Goal: Task Accomplishment & Management: Use online tool/utility

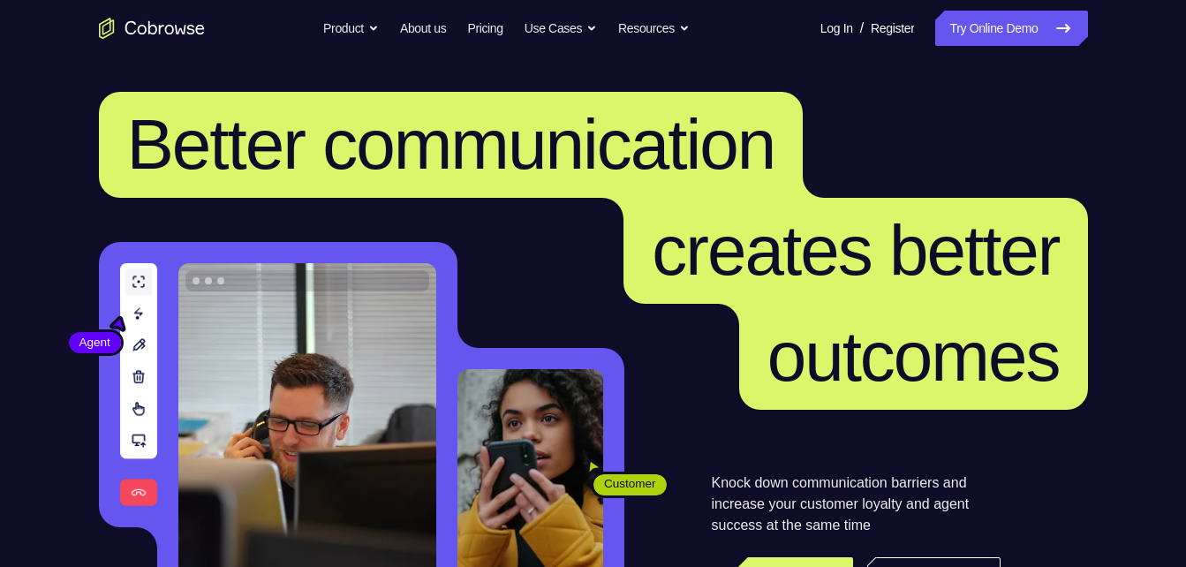
click at [1011, 28] on link "Try Online Demo" at bounding box center [1011, 28] width 152 height 35
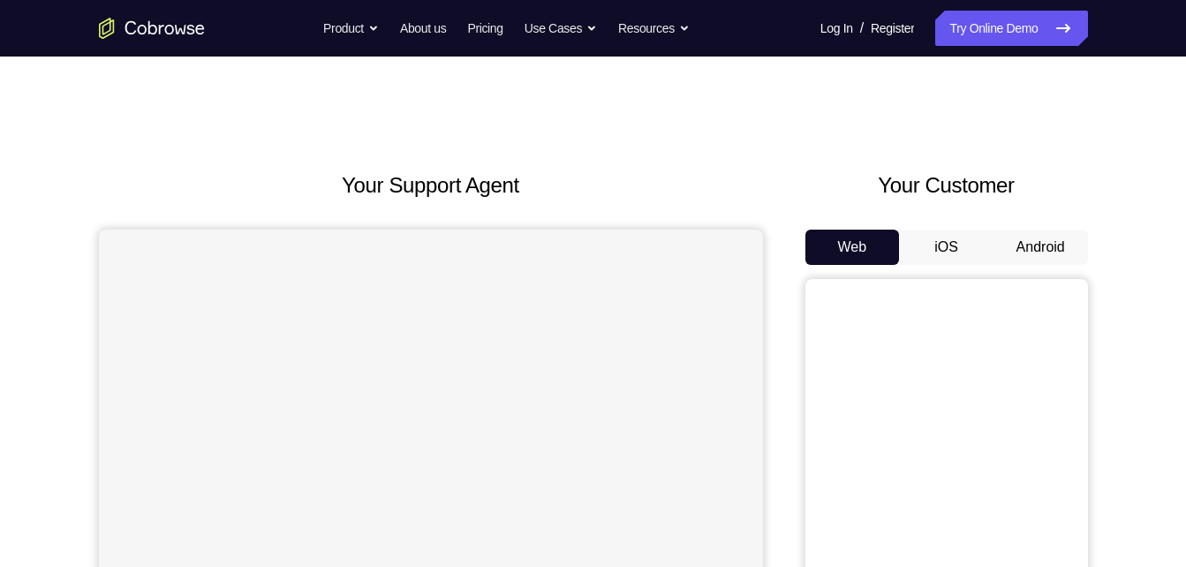
click at [1065, 236] on button "Android" at bounding box center [1040, 247] width 94 height 35
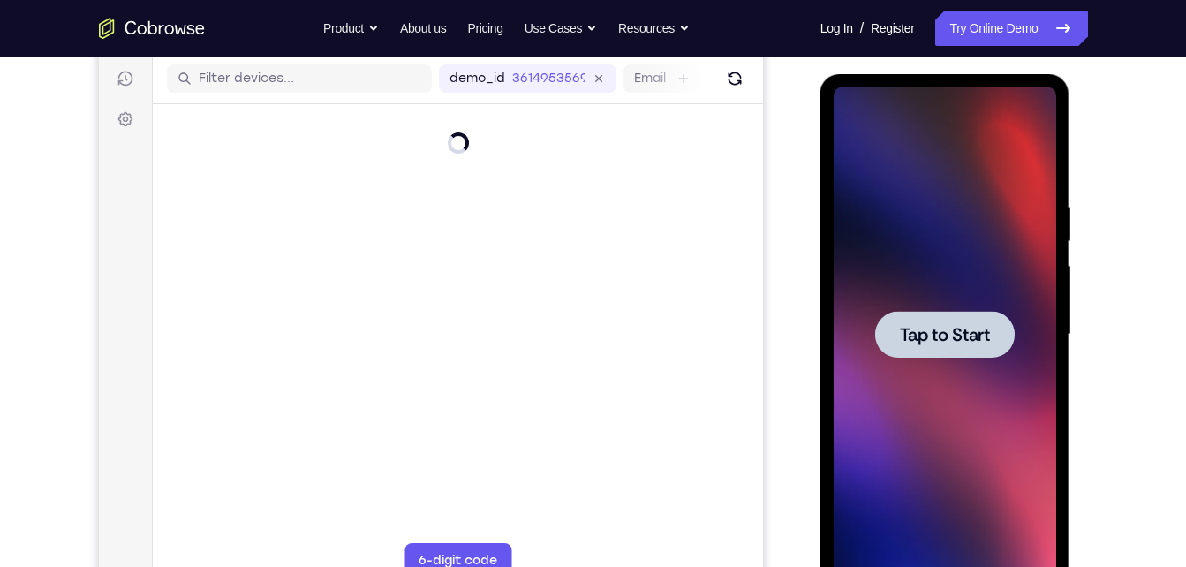
click at [958, 342] on span "Tap to Start" at bounding box center [945, 335] width 90 height 18
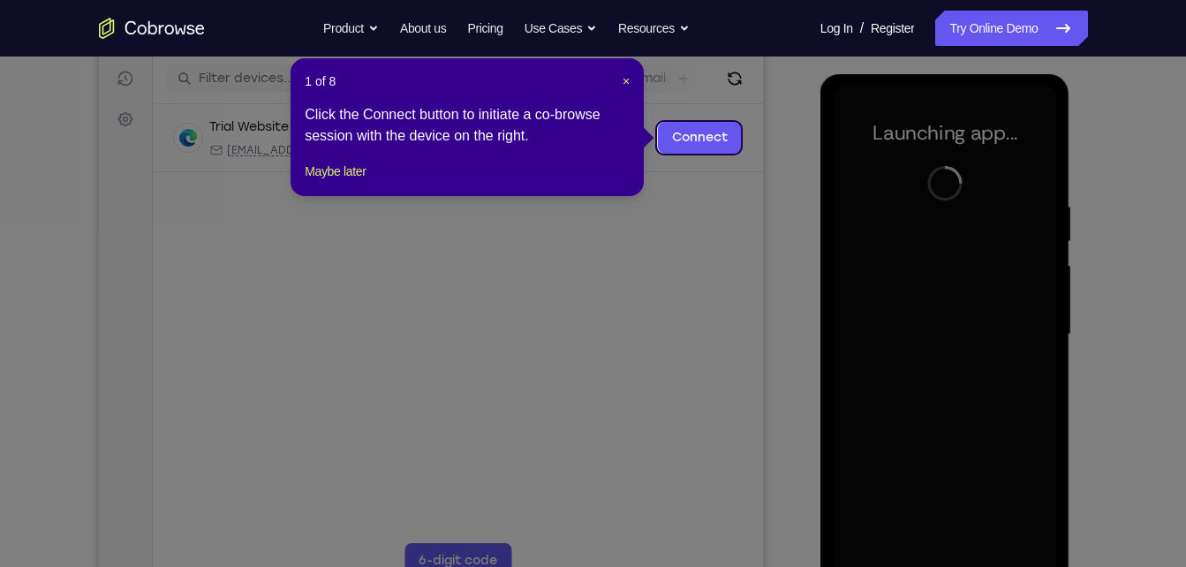
click at [631, 82] on div "1 of 8 × Click the Connect button to initiate a co-browse session with the devi…" at bounding box center [466, 127] width 353 height 138
click at [625, 81] on span "×" at bounding box center [625, 81] width 7 height 14
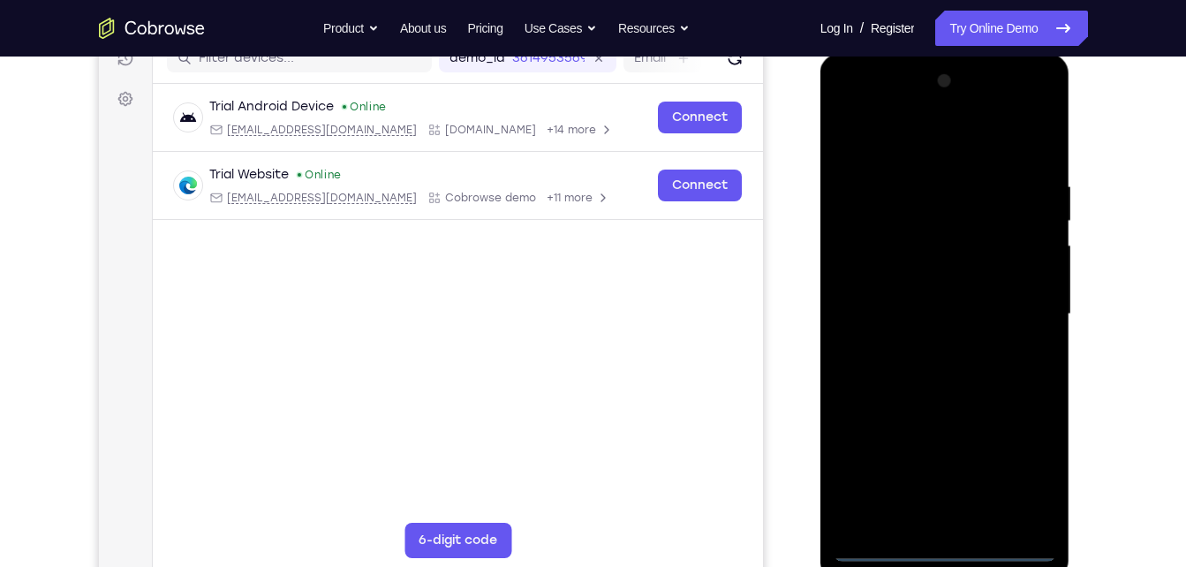
scroll to position [240, 0]
click at [952, 539] on div at bounding box center [945, 312] width 223 height 494
click at [941, 539] on div at bounding box center [945, 312] width 223 height 494
click at [945, 548] on div at bounding box center [945, 312] width 223 height 494
click at [1023, 455] on div at bounding box center [945, 312] width 223 height 494
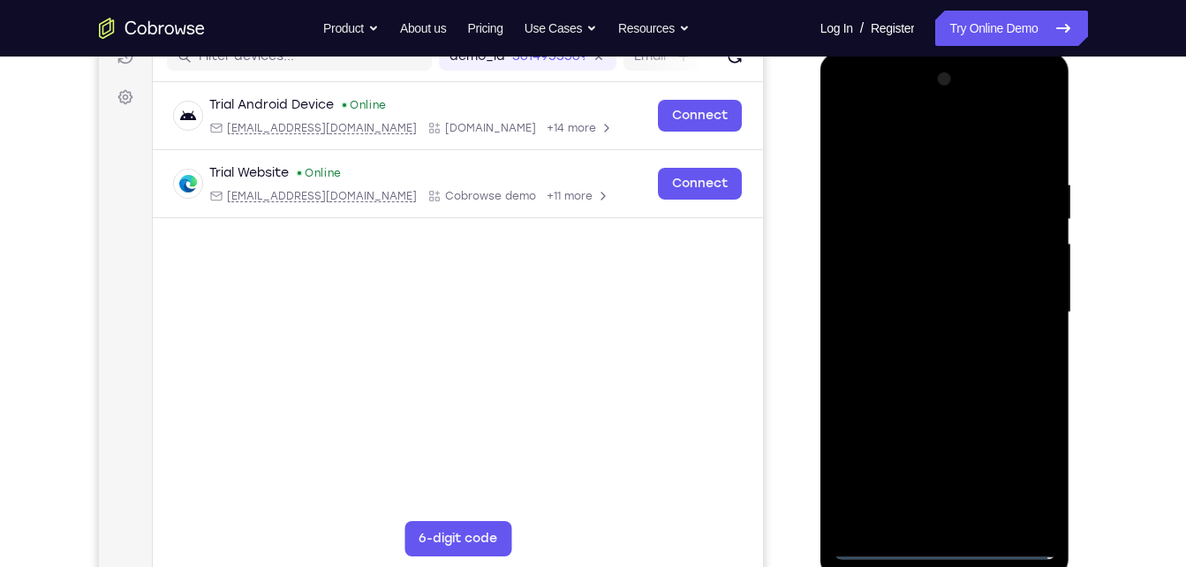
click at [841, 108] on div at bounding box center [945, 312] width 223 height 494
click at [1013, 293] on div at bounding box center [945, 312] width 223 height 494
click at [924, 336] on div at bounding box center [945, 312] width 223 height 494
click at [924, 344] on div at bounding box center [945, 312] width 223 height 494
click at [945, 286] on div at bounding box center [945, 312] width 223 height 494
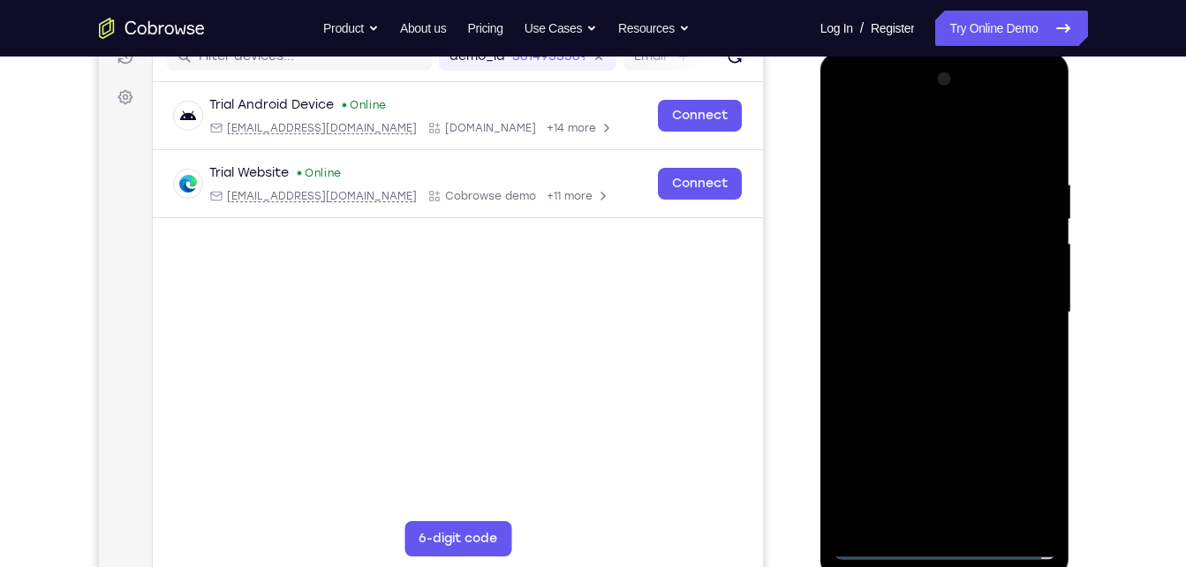
click at [947, 239] on div at bounding box center [945, 312] width 223 height 494
click at [937, 276] on div at bounding box center [945, 312] width 223 height 494
click at [928, 304] on div at bounding box center [945, 312] width 223 height 494
click at [912, 361] on div at bounding box center [945, 312] width 223 height 494
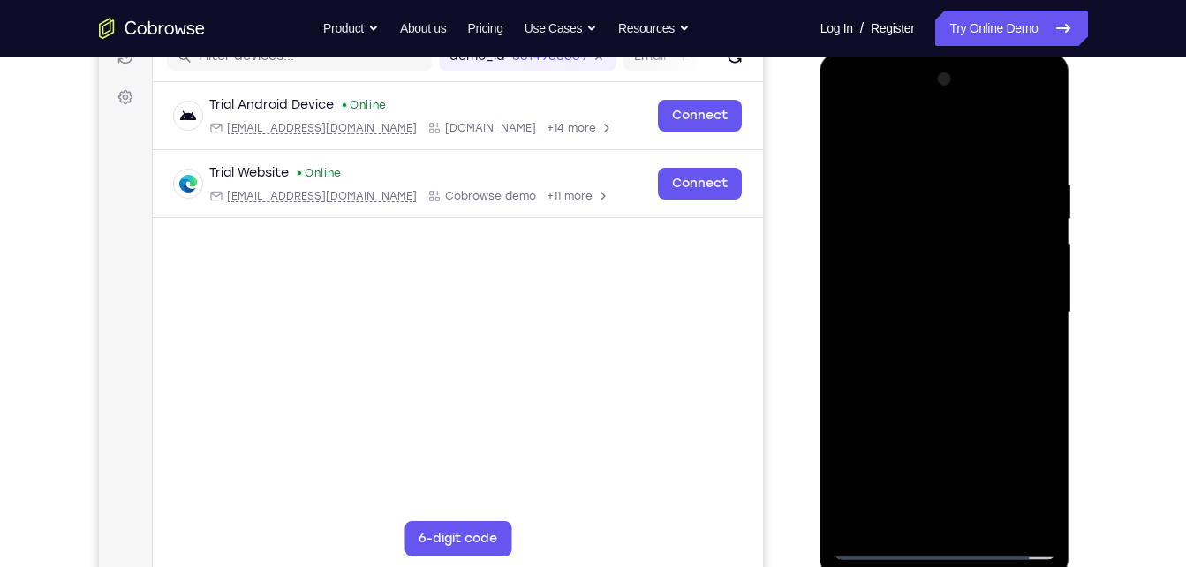
click at [934, 359] on div at bounding box center [945, 312] width 223 height 494
click at [917, 381] on div at bounding box center [945, 312] width 223 height 494
click at [989, 515] on div at bounding box center [945, 312] width 223 height 494
click at [1037, 161] on div at bounding box center [945, 312] width 223 height 494
click at [984, 526] on div at bounding box center [945, 312] width 223 height 494
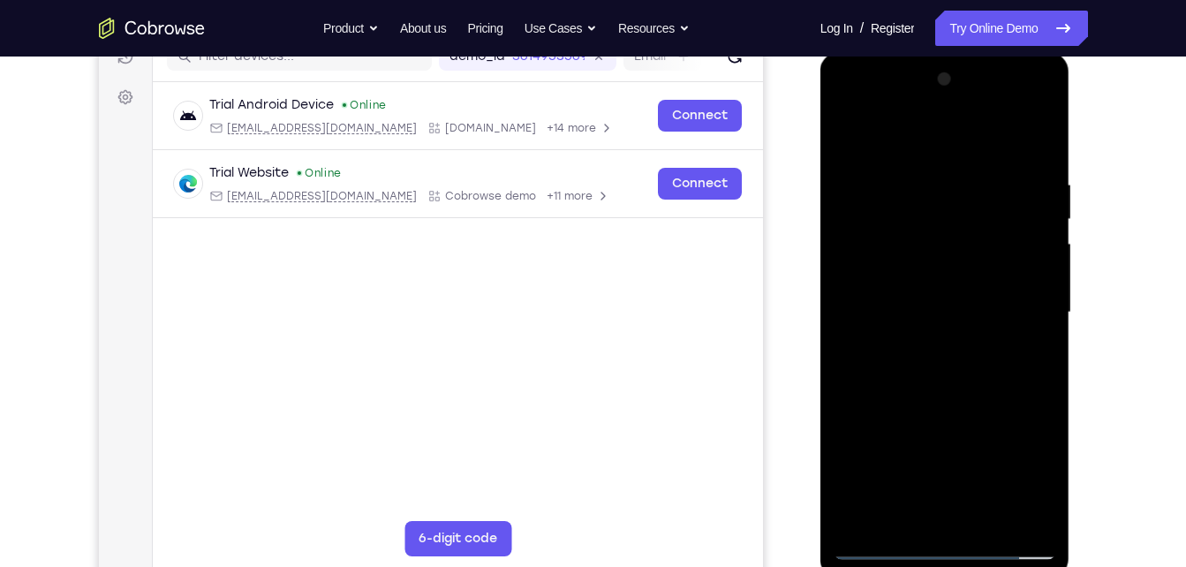
click at [949, 403] on div at bounding box center [945, 312] width 223 height 494
drag, startPoint x: 955, startPoint y: 473, endPoint x: 939, endPoint y: 267, distance: 207.3
click at [939, 267] on div at bounding box center [945, 312] width 223 height 494
drag, startPoint x: 982, startPoint y: 493, endPoint x: 959, endPoint y: 320, distance: 174.6
click at [959, 320] on div at bounding box center [945, 312] width 223 height 494
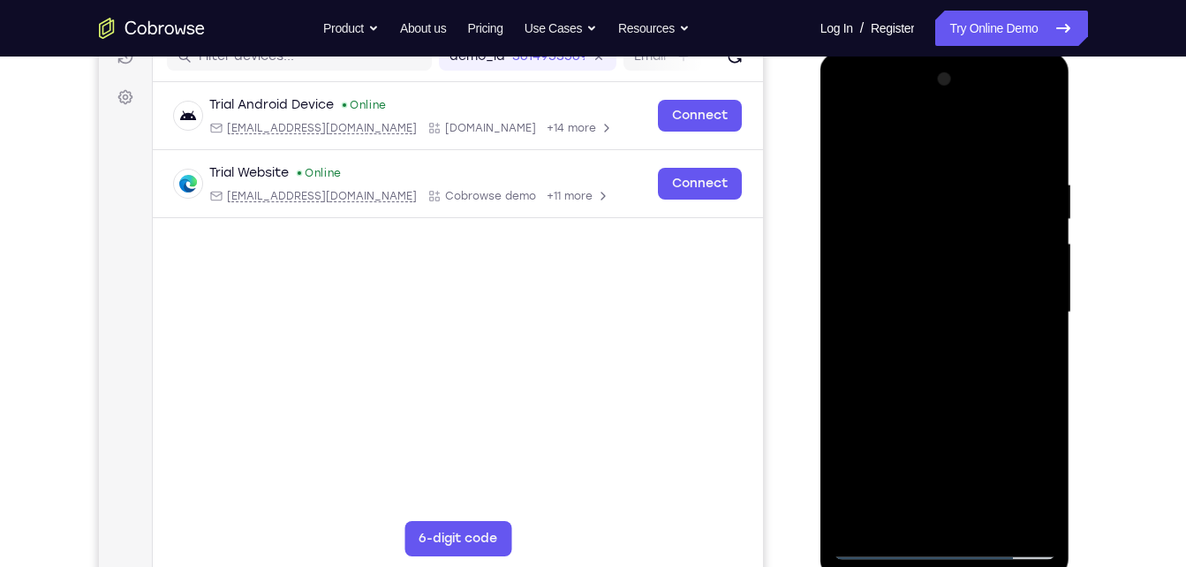
drag, startPoint x: 953, startPoint y: 481, endPoint x: 952, endPoint y: 366, distance: 114.8
click at [952, 366] on div at bounding box center [945, 312] width 223 height 494
drag, startPoint x: 945, startPoint y: 445, endPoint x: 926, endPoint y: 328, distance: 118.9
click at [926, 328] on div at bounding box center [945, 312] width 223 height 494
drag, startPoint x: 940, startPoint y: 456, endPoint x: 930, endPoint y: 298, distance: 157.5
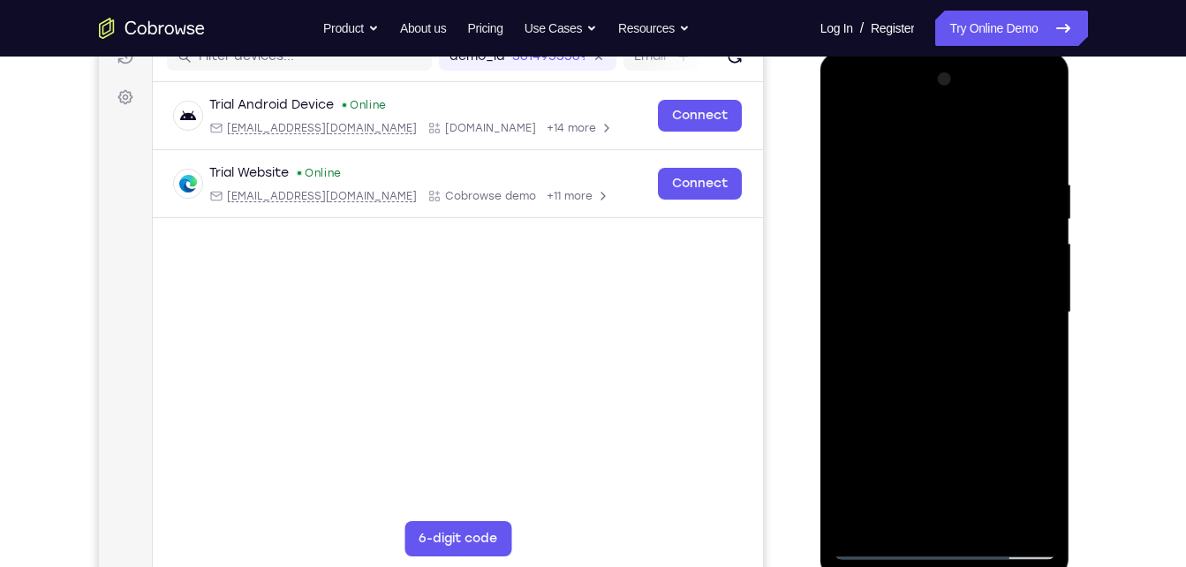
click at [930, 298] on div at bounding box center [945, 312] width 223 height 494
drag, startPoint x: 955, startPoint y: 466, endPoint x: 951, endPoint y: 343, distance: 123.7
click at [951, 343] on div at bounding box center [945, 312] width 223 height 494
click at [950, 398] on div at bounding box center [945, 312] width 223 height 494
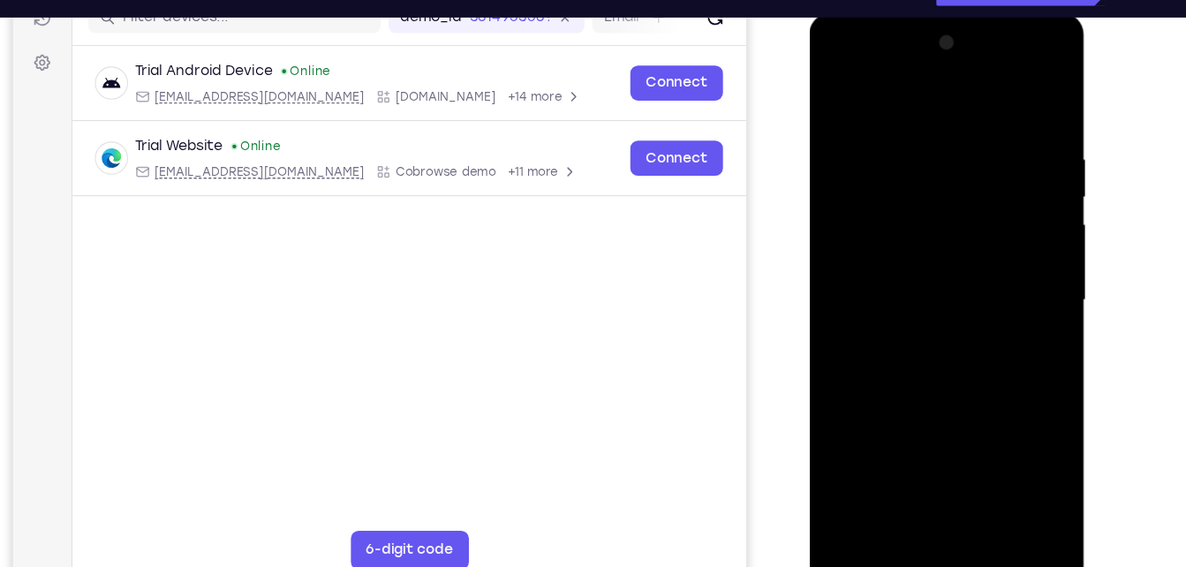
click at [997, 373] on div at bounding box center [933, 273] width 223 height 494
click at [970, 345] on div at bounding box center [933, 273] width 223 height 494
click at [881, 200] on div at bounding box center [933, 273] width 223 height 494
click at [862, 94] on div at bounding box center [933, 273] width 223 height 494
drag, startPoint x: 917, startPoint y: 205, endPoint x: 902, endPoint y: 62, distance: 143.8
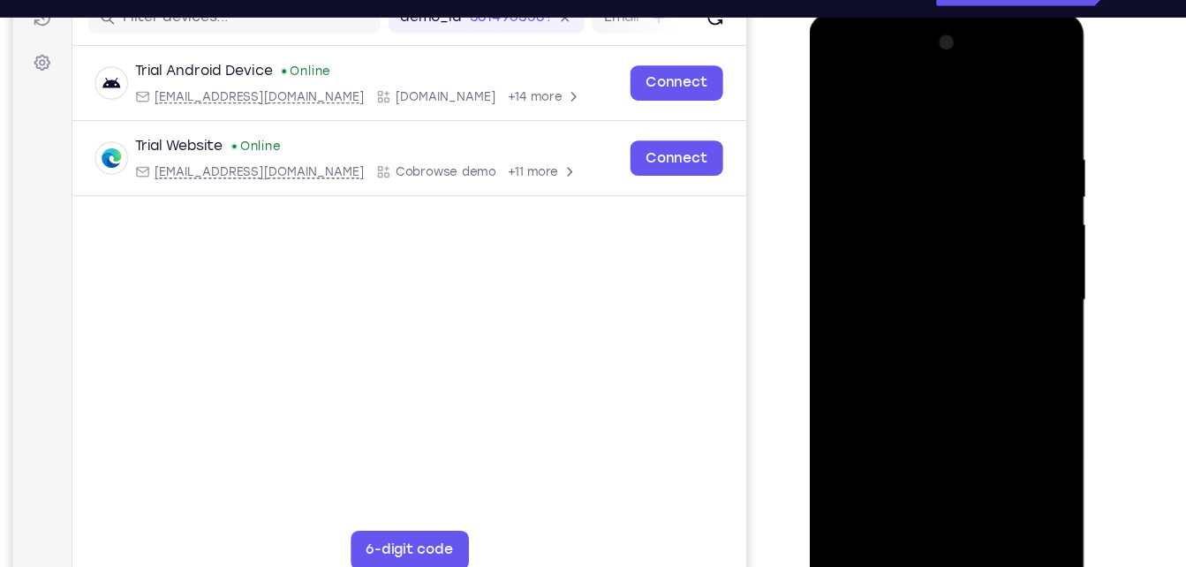
click at [902, 62] on div at bounding box center [933, 273] width 223 height 494
click at [874, 281] on div at bounding box center [933, 273] width 223 height 494
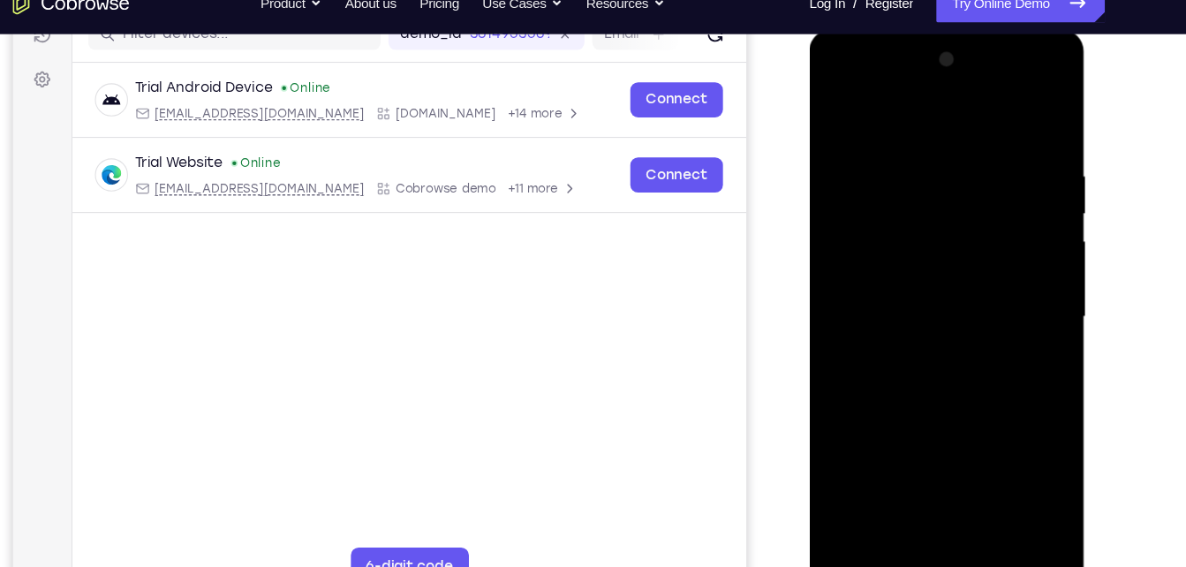
drag, startPoint x: 923, startPoint y: 208, endPoint x: 952, endPoint y: 396, distance: 189.4
click at [952, 396] on div at bounding box center [933, 289] width 223 height 494
click at [835, 115] on div at bounding box center [933, 289] width 223 height 494
click at [838, 111] on div at bounding box center [933, 289] width 223 height 494
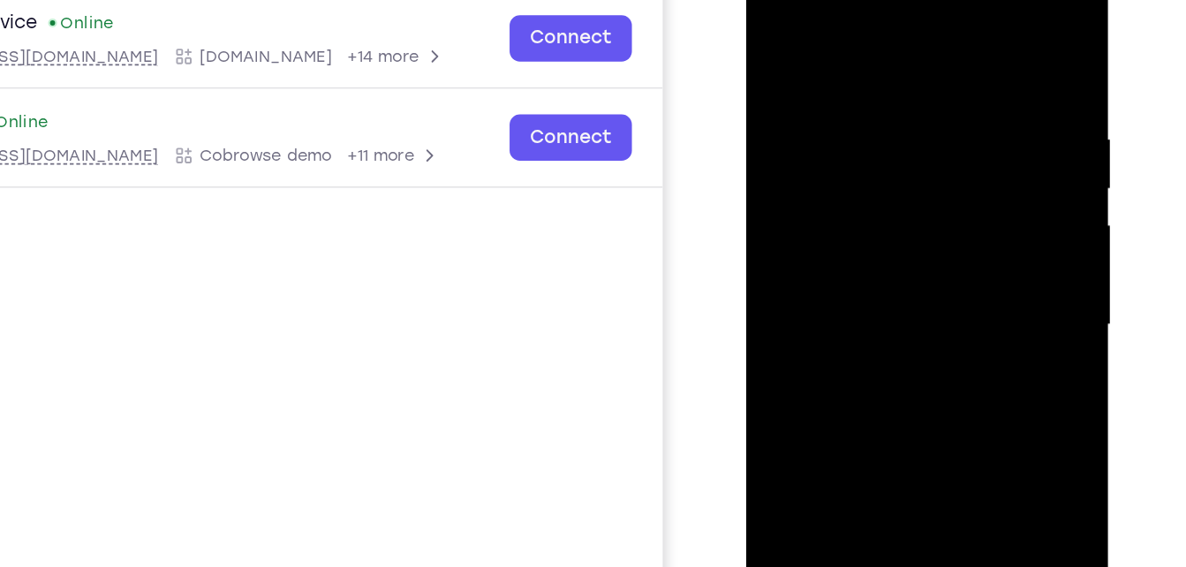
click at [803, 33] on div at bounding box center [870, 206] width 223 height 494
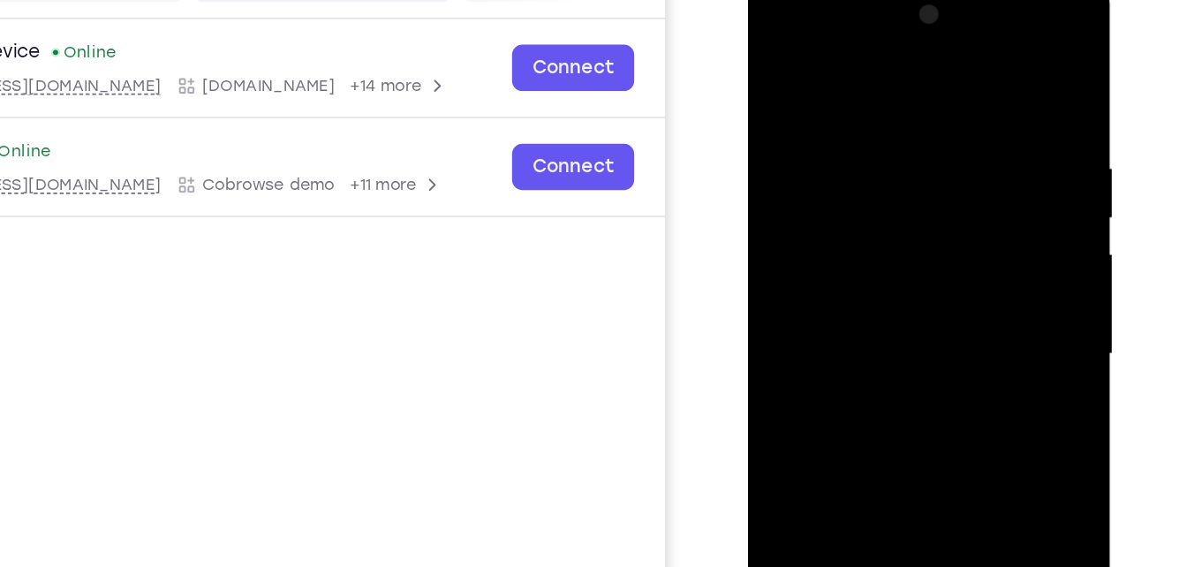
drag, startPoint x: 842, startPoint y: 192, endPoint x: 847, endPoint y: 36, distance: 155.5
click at [847, 36] on div at bounding box center [872, 236] width 223 height 494
drag, startPoint x: 859, startPoint y: 316, endPoint x: 855, endPoint y: 89, distance: 227.0
click at [855, 89] on div at bounding box center [872, 236] width 223 height 494
click at [887, 231] on div at bounding box center [872, 236] width 223 height 494
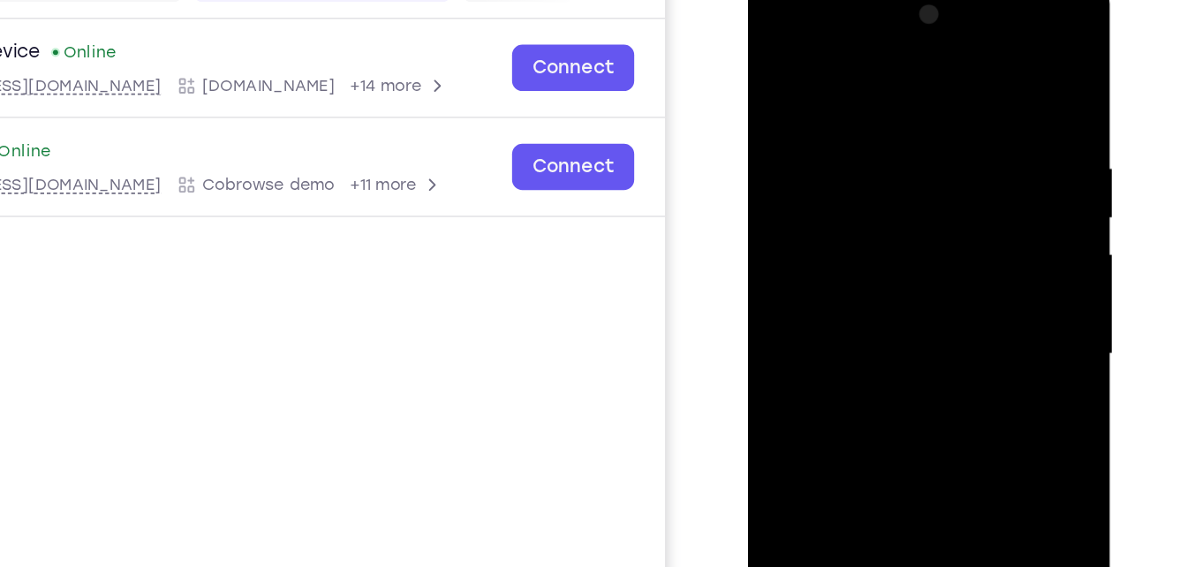
drag, startPoint x: 876, startPoint y: 95, endPoint x: 890, endPoint y: 326, distance: 230.9
click at [890, 326] on div at bounding box center [872, 236] width 223 height 494
click at [776, 54] on div at bounding box center [872, 236] width 223 height 494
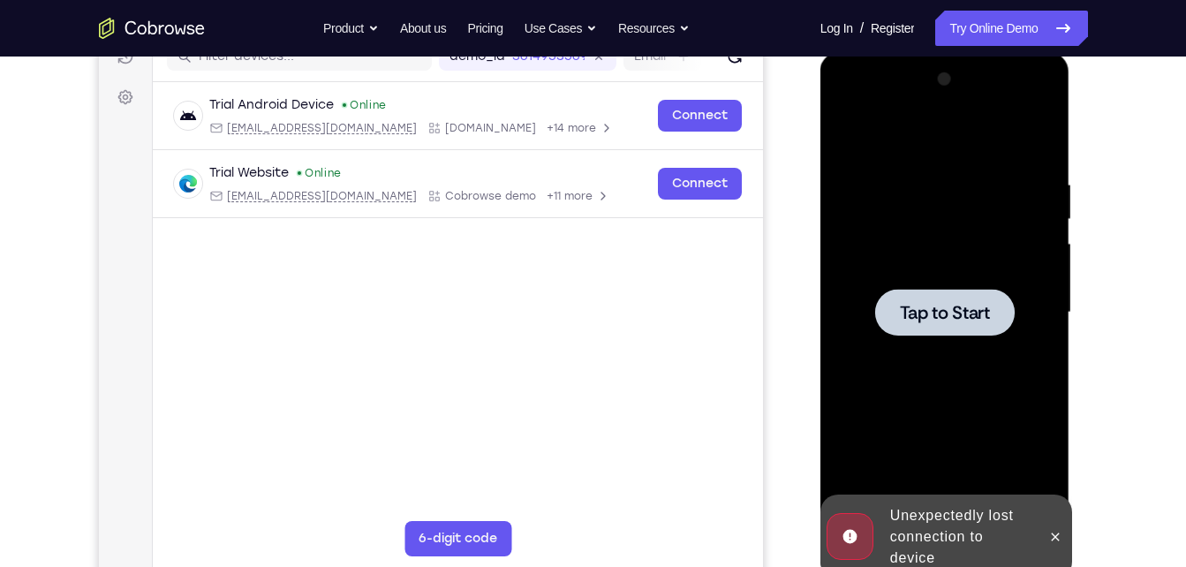
click at [959, 304] on span "Tap to Start" at bounding box center [945, 313] width 90 height 18
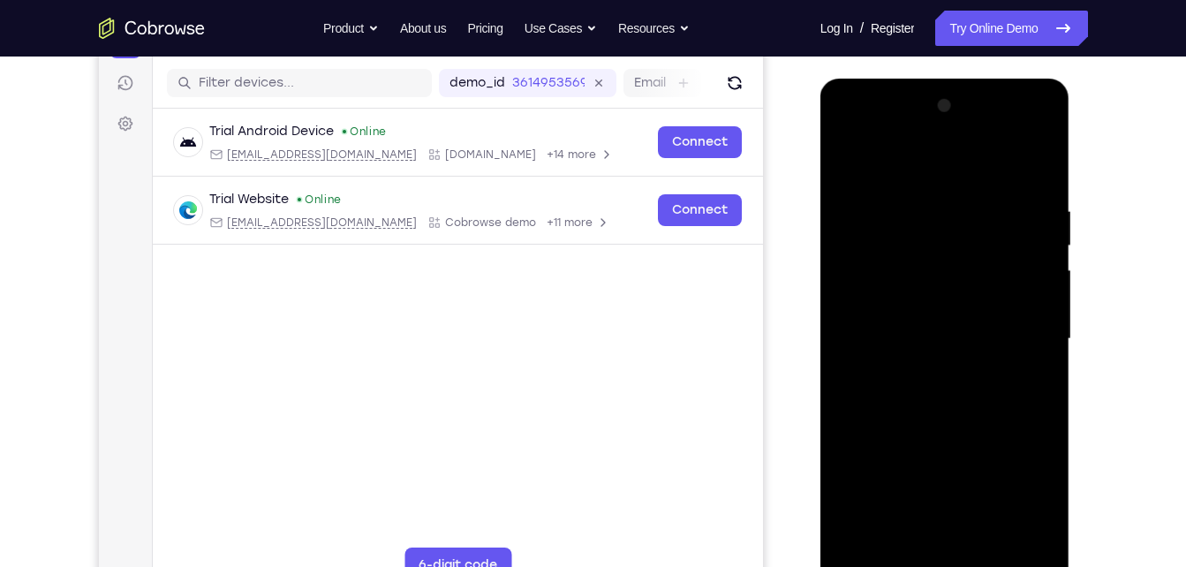
scroll to position [232, 0]
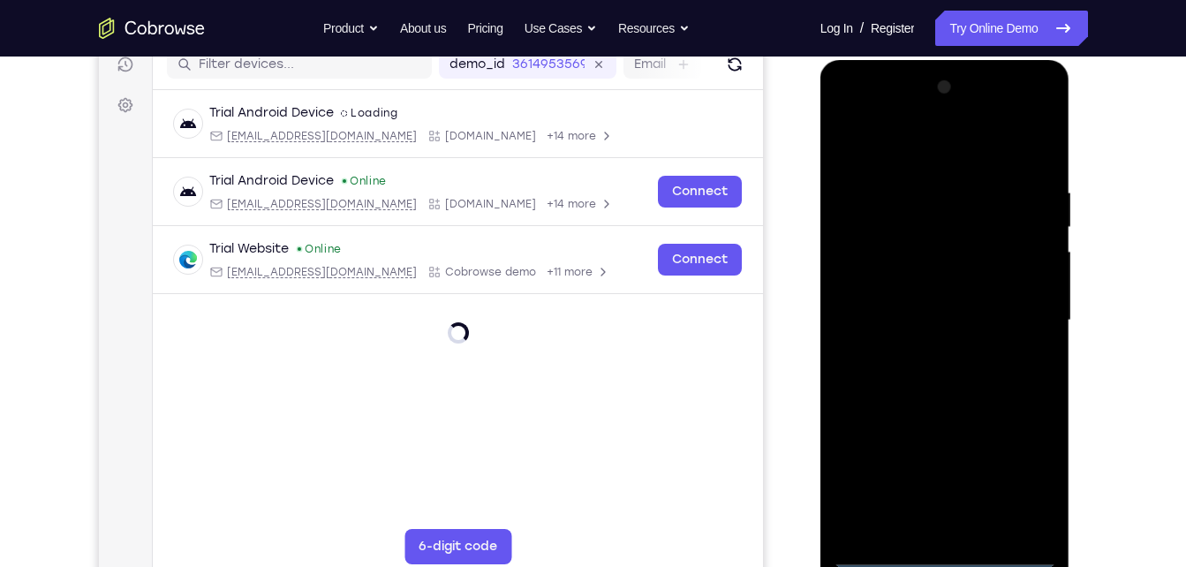
click at [942, 551] on div at bounding box center [945, 320] width 223 height 494
click at [1025, 474] on div at bounding box center [945, 320] width 223 height 494
click at [850, 109] on div at bounding box center [945, 320] width 223 height 494
click at [1012, 312] on div at bounding box center [945, 320] width 223 height 494
click at [928, 348] on div at bounding box center [945, 320] width 223 height 494
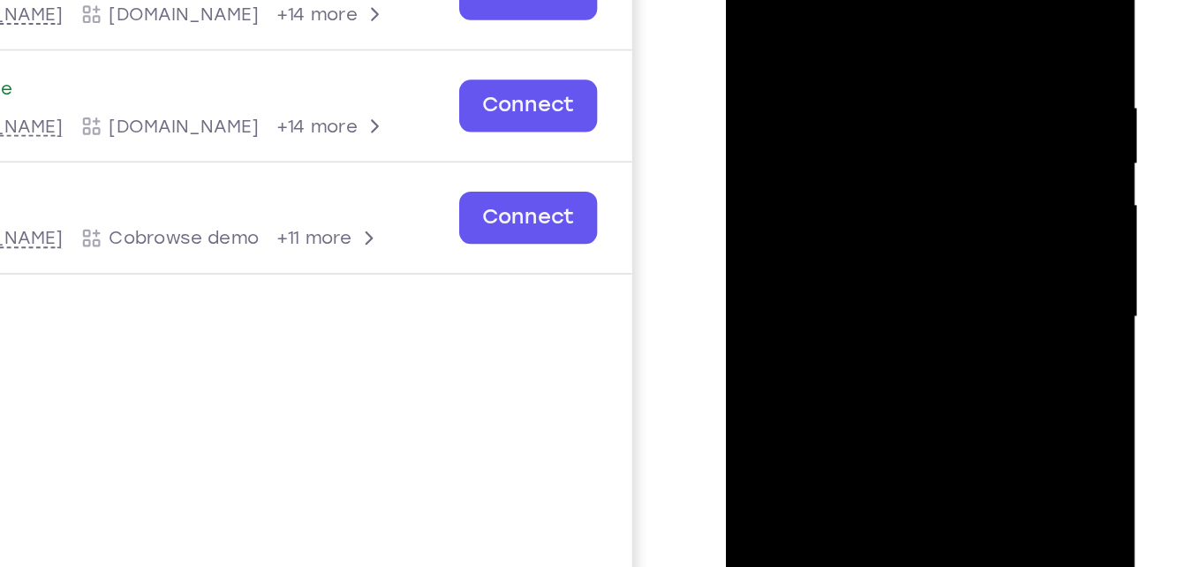
click at [872, 140] on div at bounding box center [850, 150] width 223 height 494
click at [870, 117] on div at bounding box center [850, 150] width 223 height 494
click at [864, 147] on div at bounding box center [850, 150] width 223 height 494
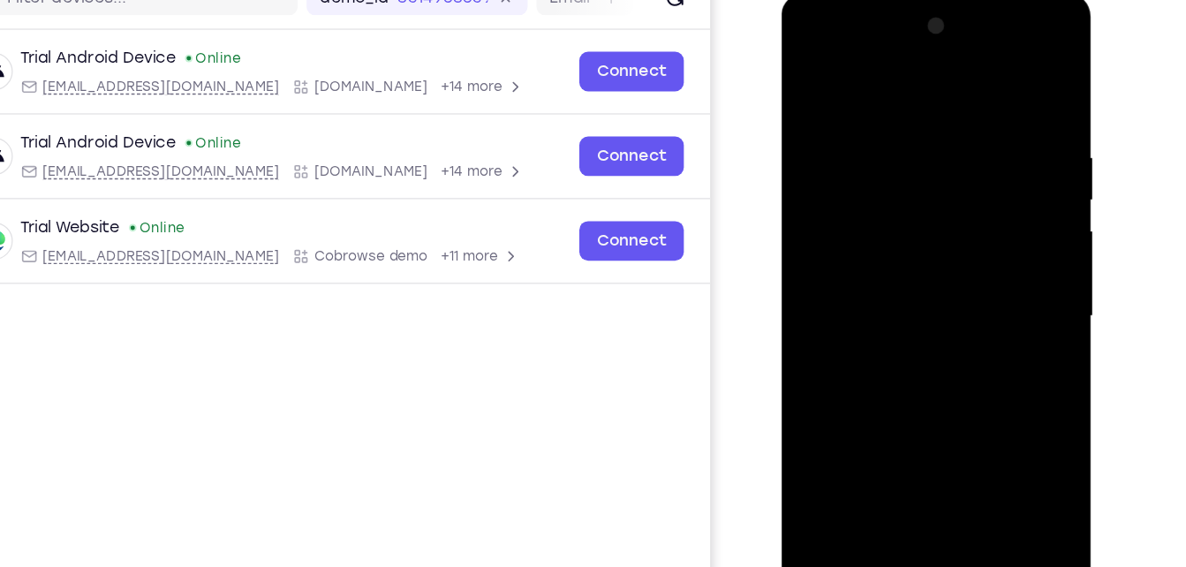
click at [907, 307] on div at bounding box center [906, 253] width 223 height 494
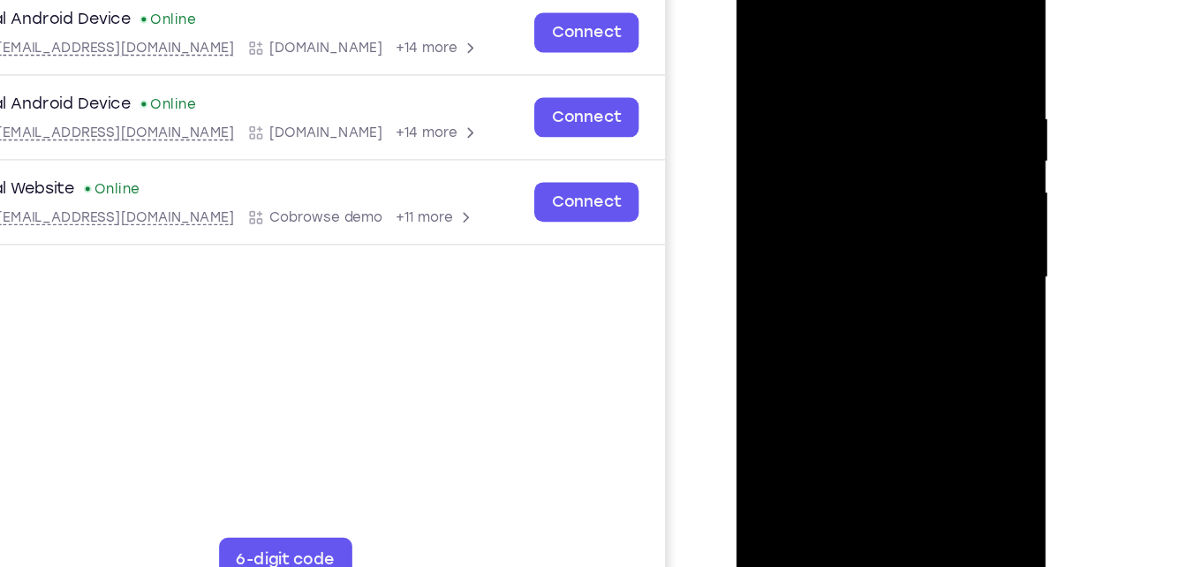
click at [942, 420] on div at bounding box center [861, 214] width 223 height 494
click at [952, 54] on div at bounding box center [861, 214] width 223 height 494
click at [939, 423] on div at bounding box center [861, 214] width 223 height 494
click at [902, 427] on div at bounding box center [861, 214] width 223 height 494
click at [869, 310] on div at bounding box center [861, 214] width 223 height 494
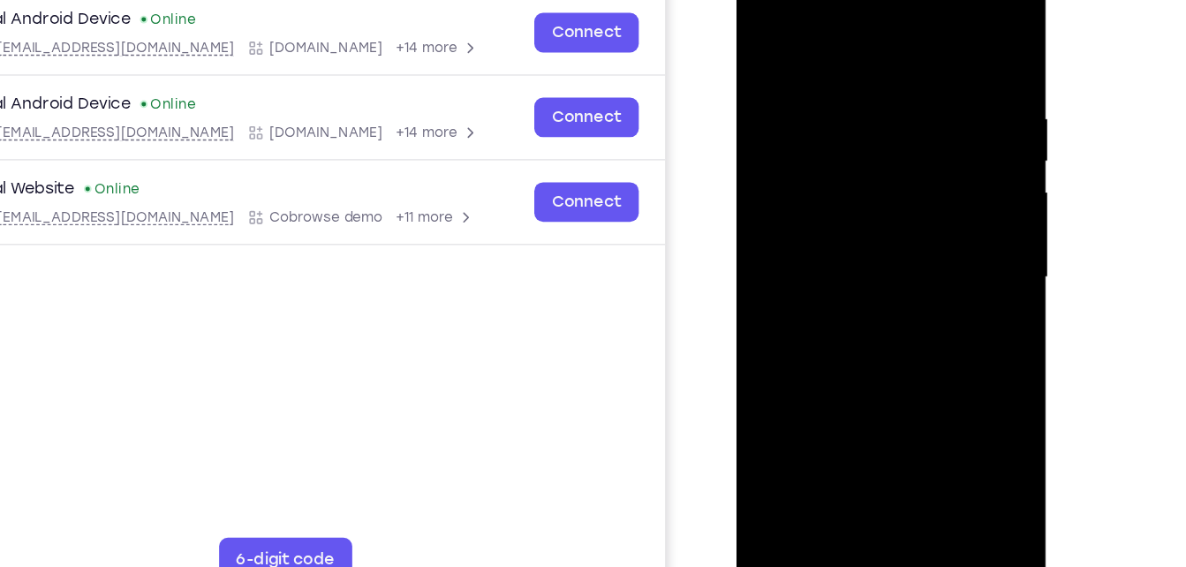
drag, startPoint x: 890, startPoint y: 380, endPoint x: 874, endPoint y: 64, distance: 315.6
click at [874, 64] on div at bounding box center [861, 214] width 223 height 494
drag, startPoint x: 856, startPoint y: 388, endPoint x: 855, endPoint y: 179, distance: 208.4
click at [855, 179] on div at bounding box center [861, 214] width 223 height 494
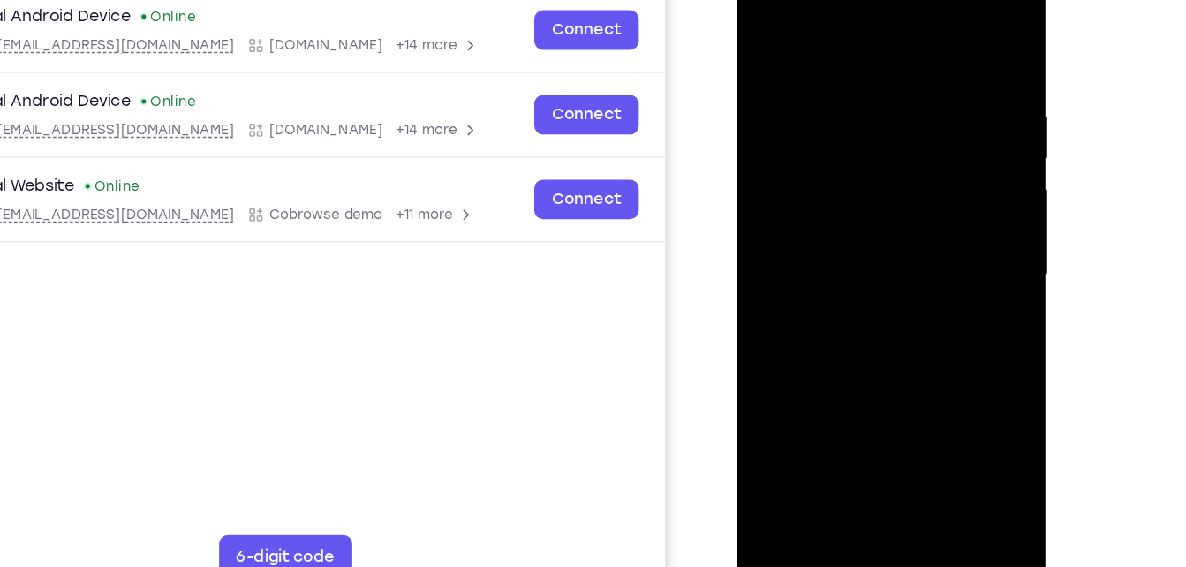
drag, startPoint x: 847, startPoint y: 371, endPoint x: 871, endPoint y: 88, distance: 283.6
click at [871, 88] on div at bounding box center [861, 211] width 223 height 494
click at [850, 375] on div at bounding box center [861, 211] width 223 height 494
click at [767, 143] on div at bounding box center [861, 211] width 223 height 494
click at [864, 360] on div at bounding box center [861, 211] width 223 height 494
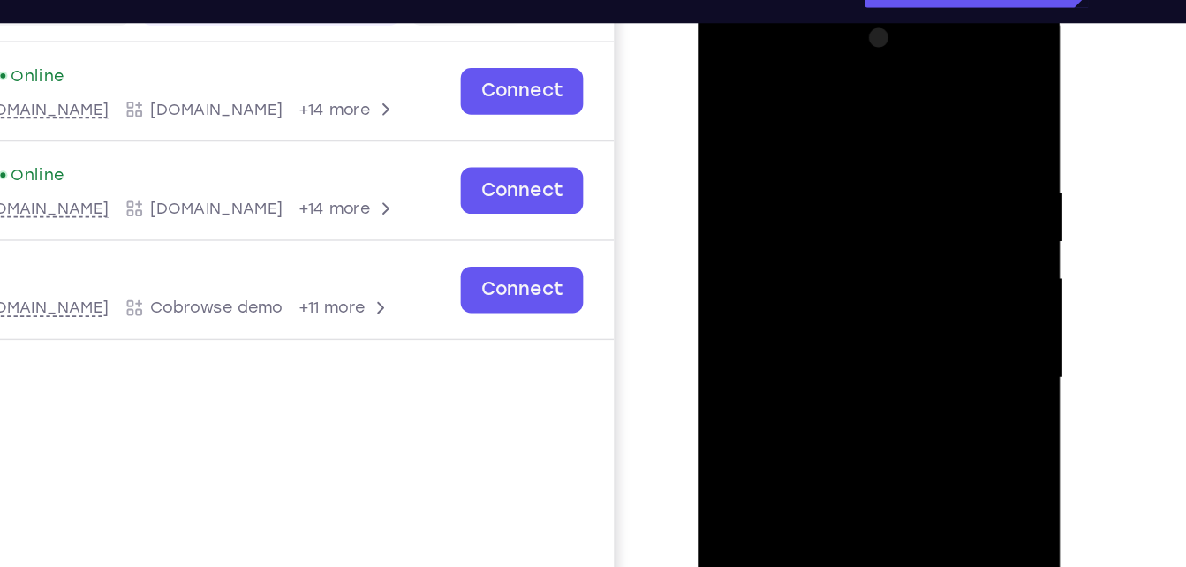
click at [921, 231] on div at bounding box center [821, 259] width 223 height 494
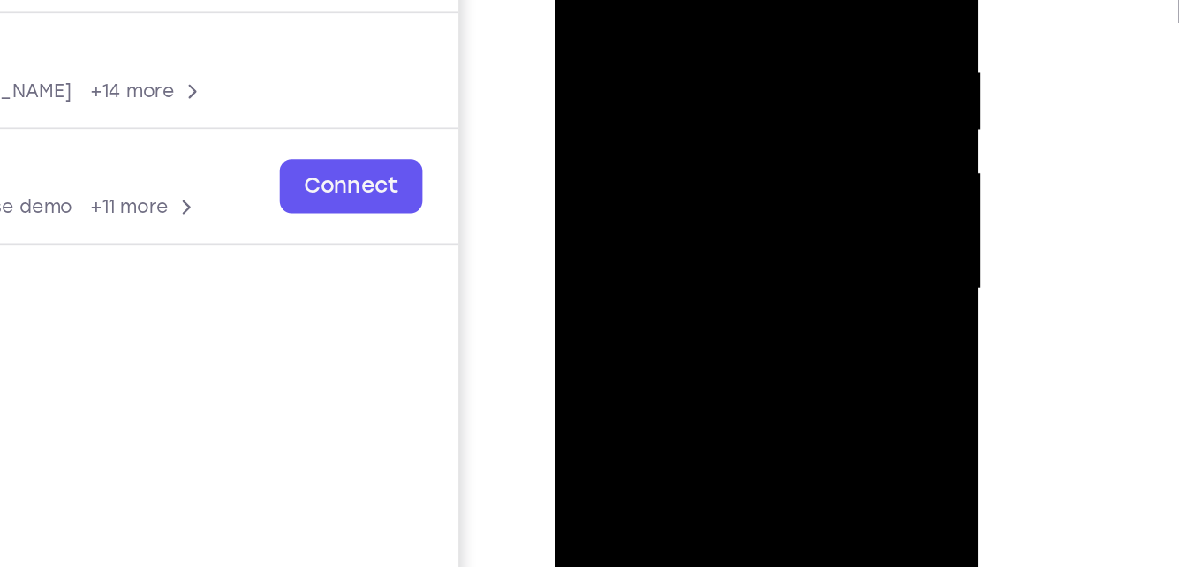
click at [779, 84] on div at bounding box center [680, 107] width 223 height 494
click at [778, 84] on div at bounding box center [680, 107] width 223 height 494
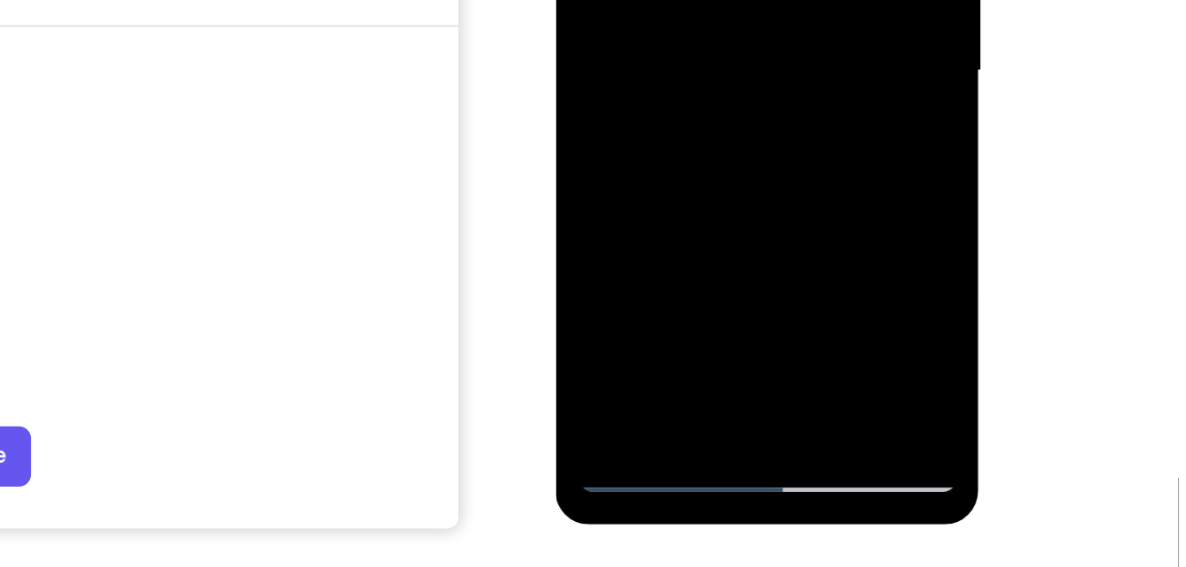
scroll to position [278, 0]
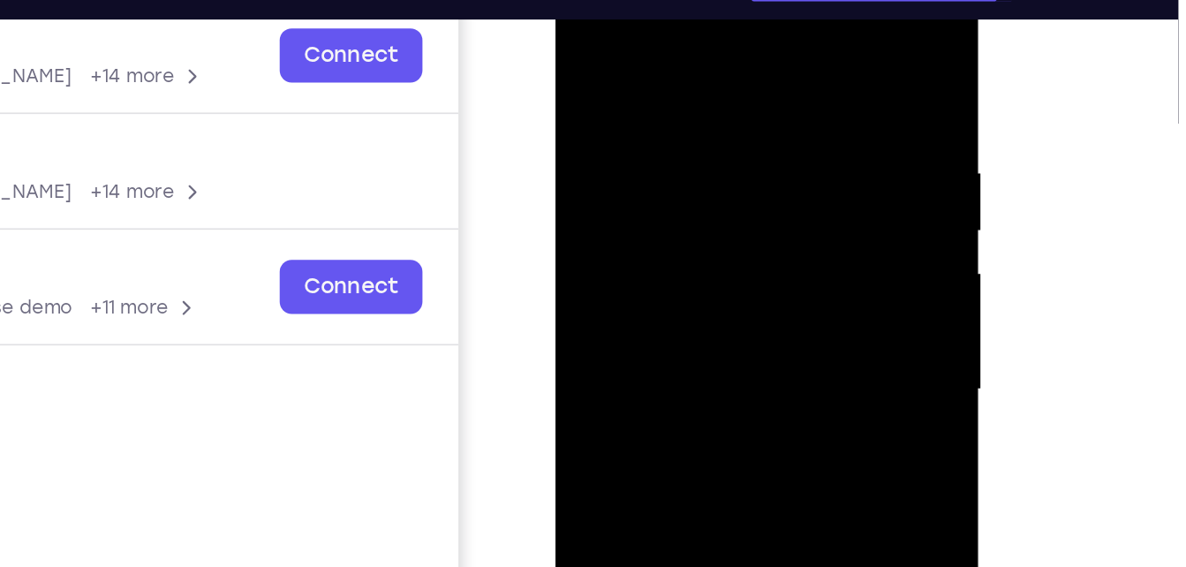
click at [658, 46] on div at bounding box center [680, 208] width 223 height 494
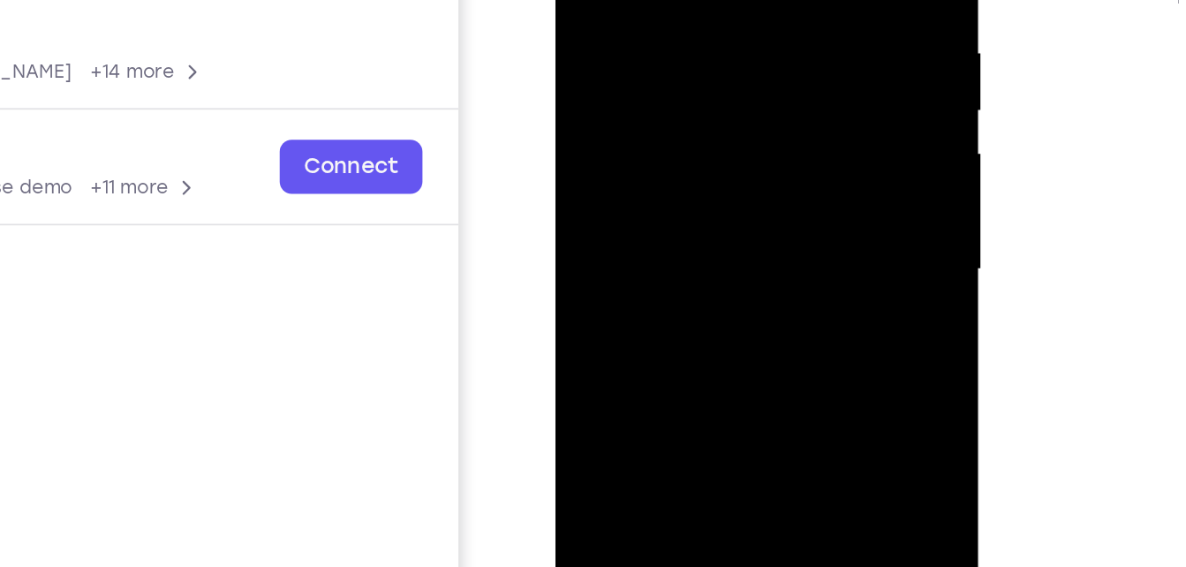
click at [771, 106] on div at bounding box center [680, 88] width 223 height 494
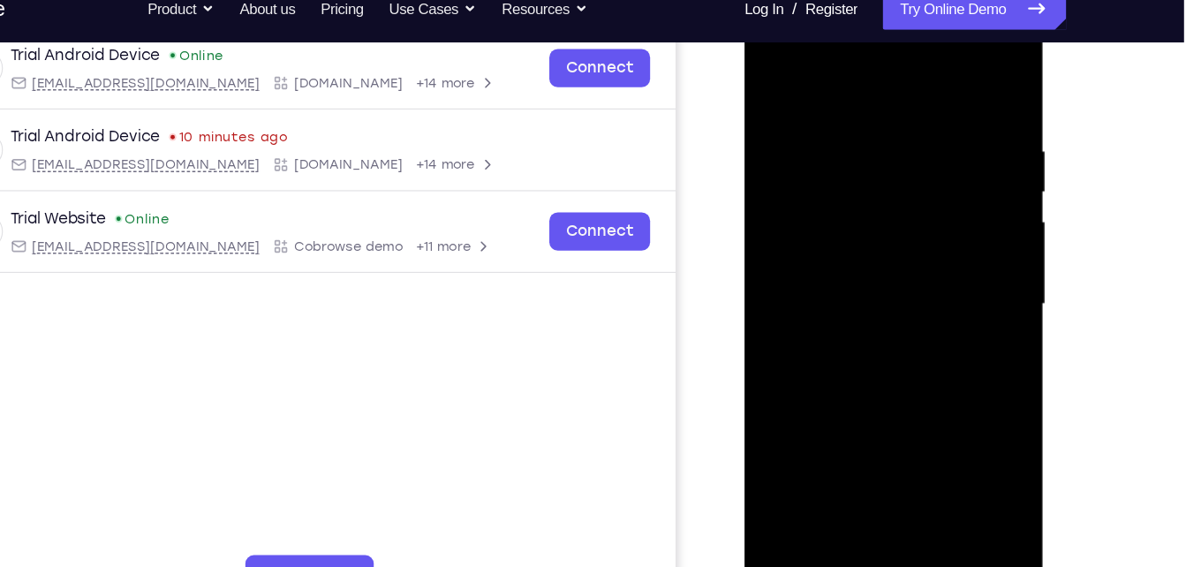
click at [970, 251] on div at bounding box center [869, 252] width 223 height 494
click at [970, 250] on div at bounding box center [869, 252] width 223 height 494
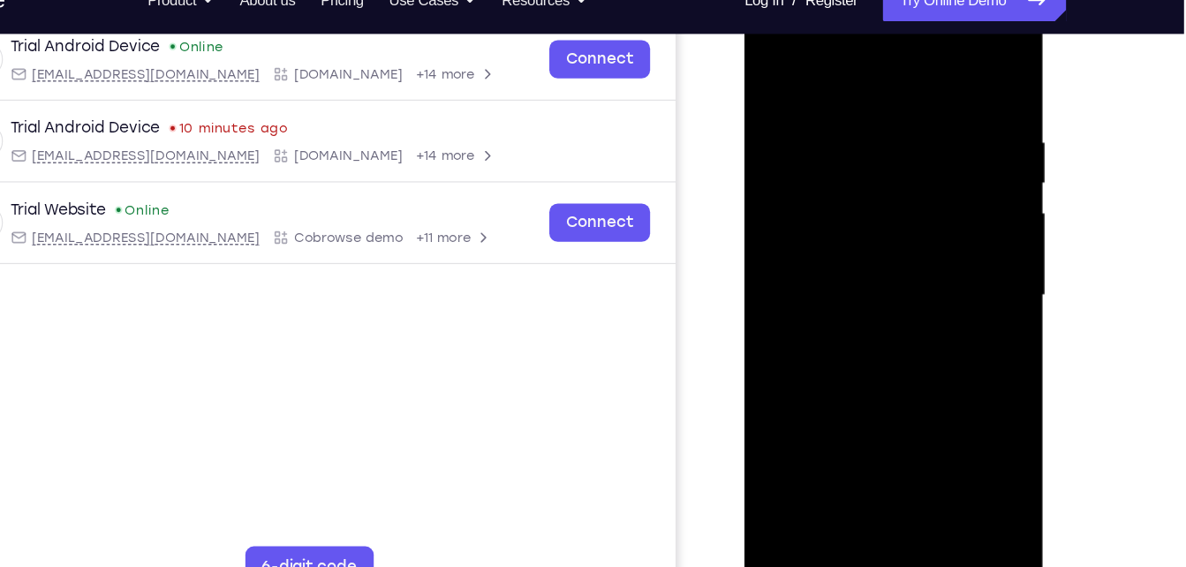
click at [963, 230] on div at bounding box center [869, 243] width 223 height 494
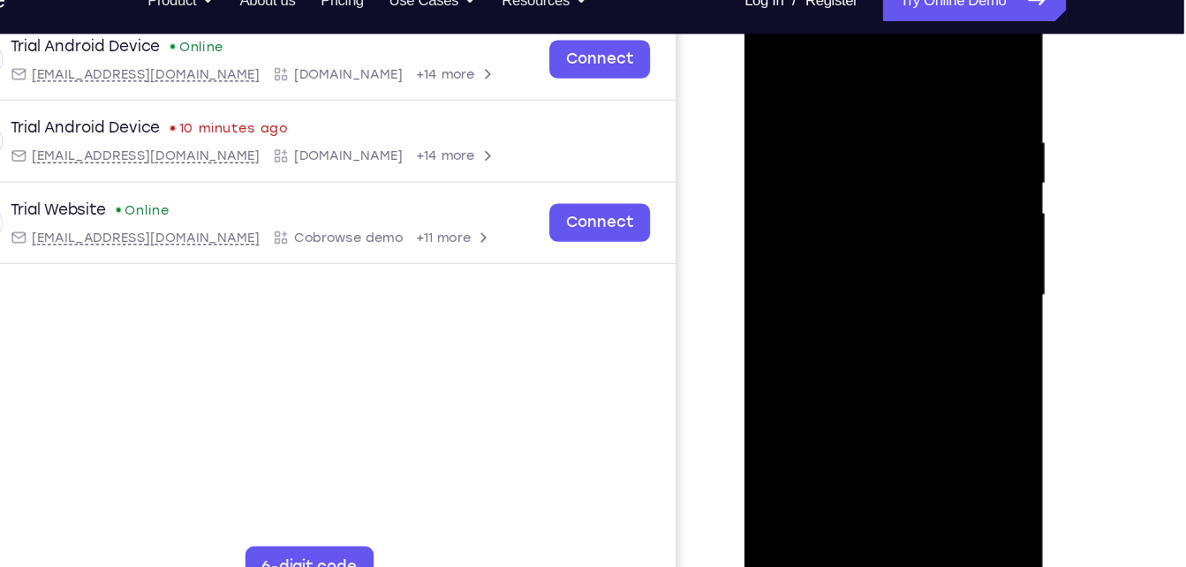
click at [963, 230] on div at bounding box center [869, 243] width 223 height 494
click at [959, 72] on div at bounding box center [869, 243] width 223 height 494
drag, startPoint x: 913, startPoint y: 405, endPoint x: 887, endPoint y: 146, distance: 260.9
click at [887, 146] on div at bounding box center [869, 243] width 223 height 494
drag, startPoint x: 887, startPoint y: 339, endPoint x: 888, endPoint y: 169, distance: 170.4
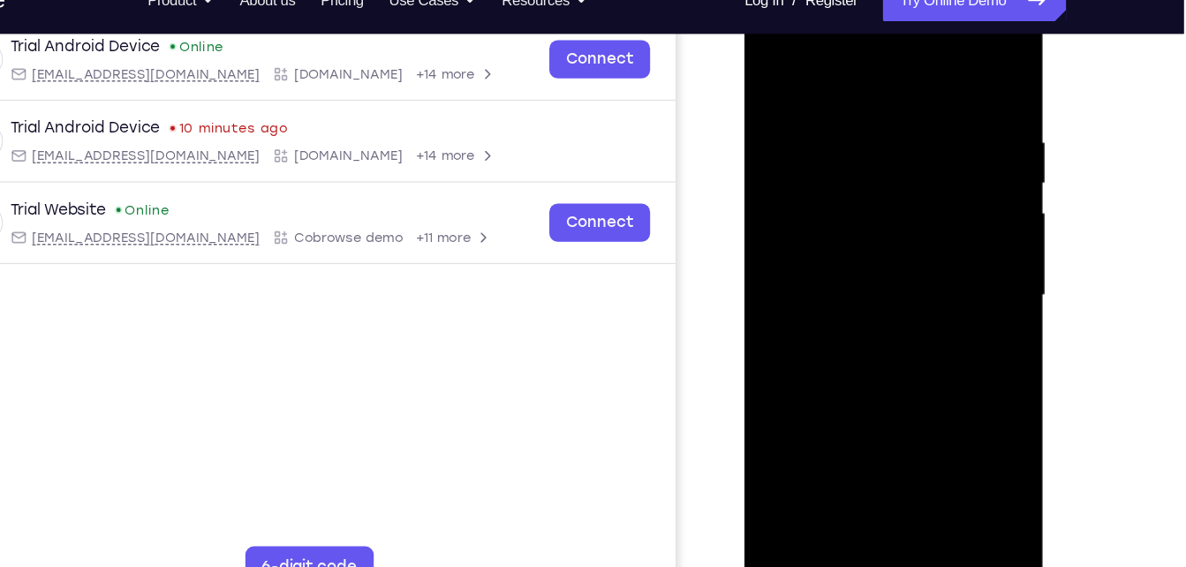
click at [888, 169] on div at bounding box center [869, 243] width 223 height 494
click at [970, 212] on div at bounding box center [869, 243] width 223 height 494
click at [969, 217] on div at bounding box center [869, 243] width 223 height 494
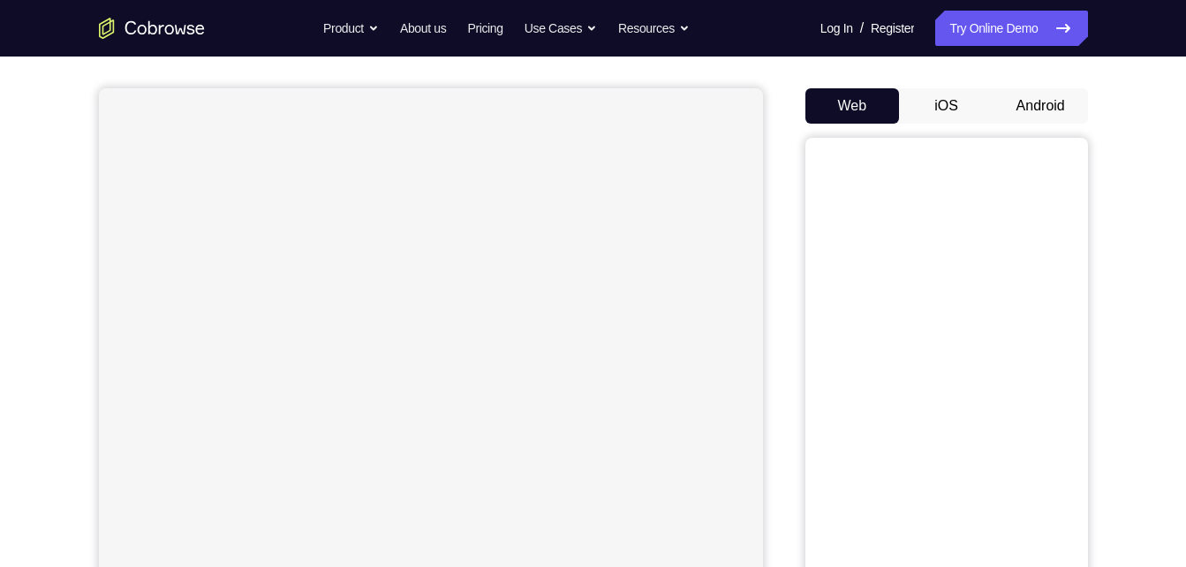
click at [1060, 99] on button "Android" at bounding box center [1040, 105] width 94 height 35
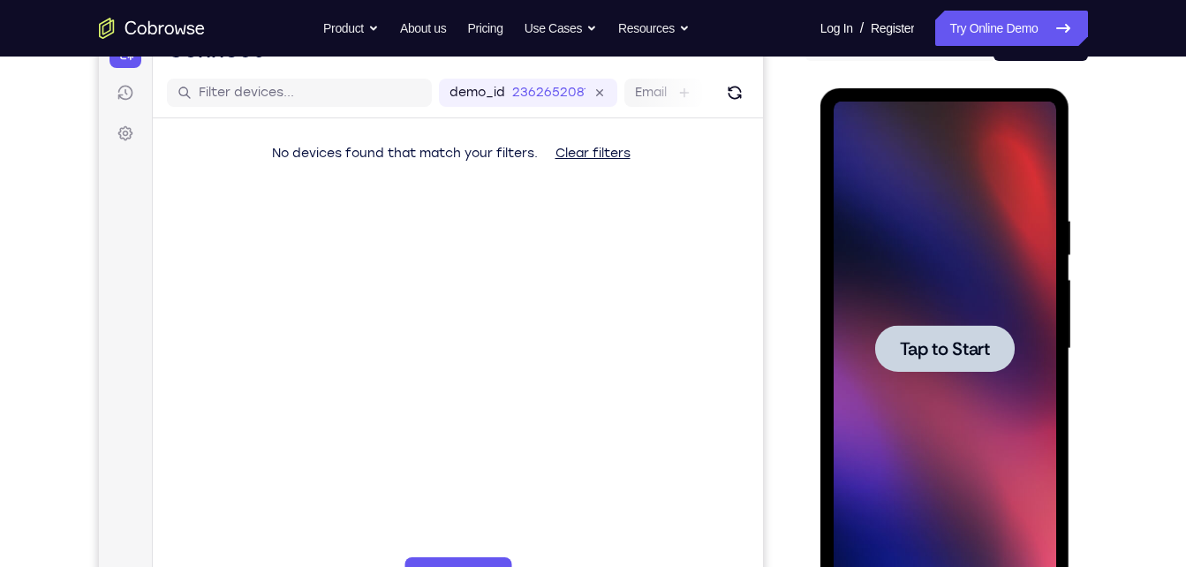
scroll to position [202, 0]
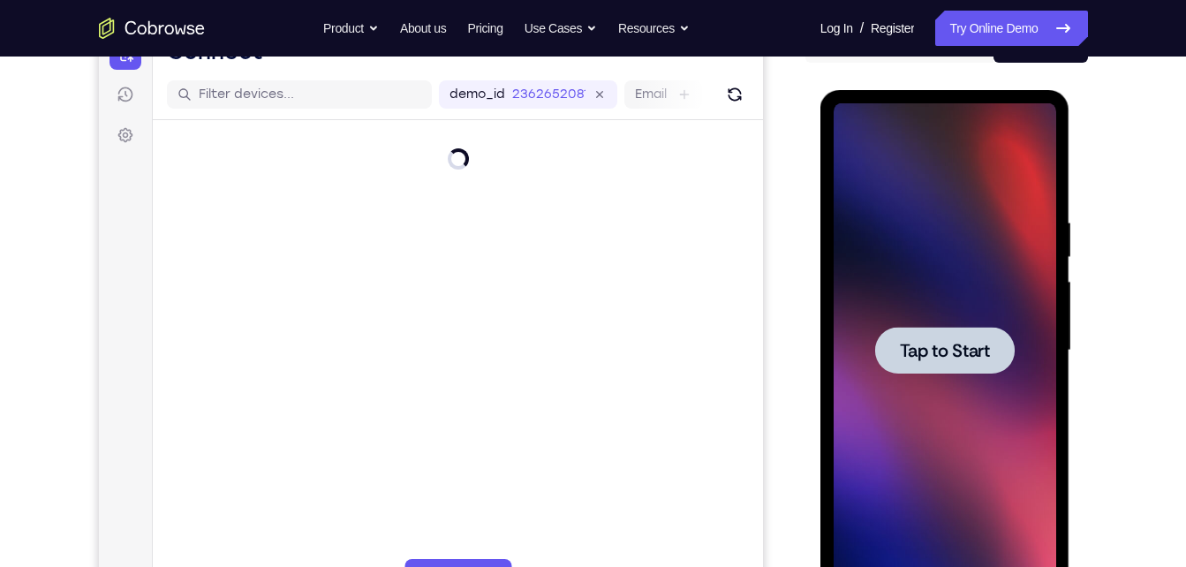
click at [963, 353] on span "Tap to Start" at bounding box center [945, 351] width 90 height 18
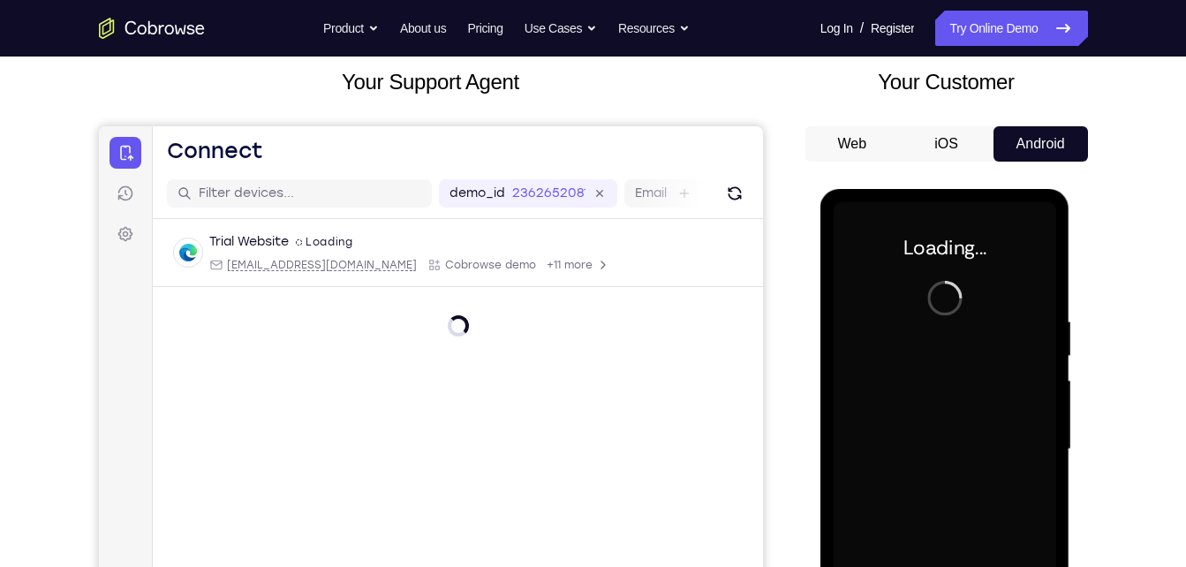
scroll to position [102, 0]
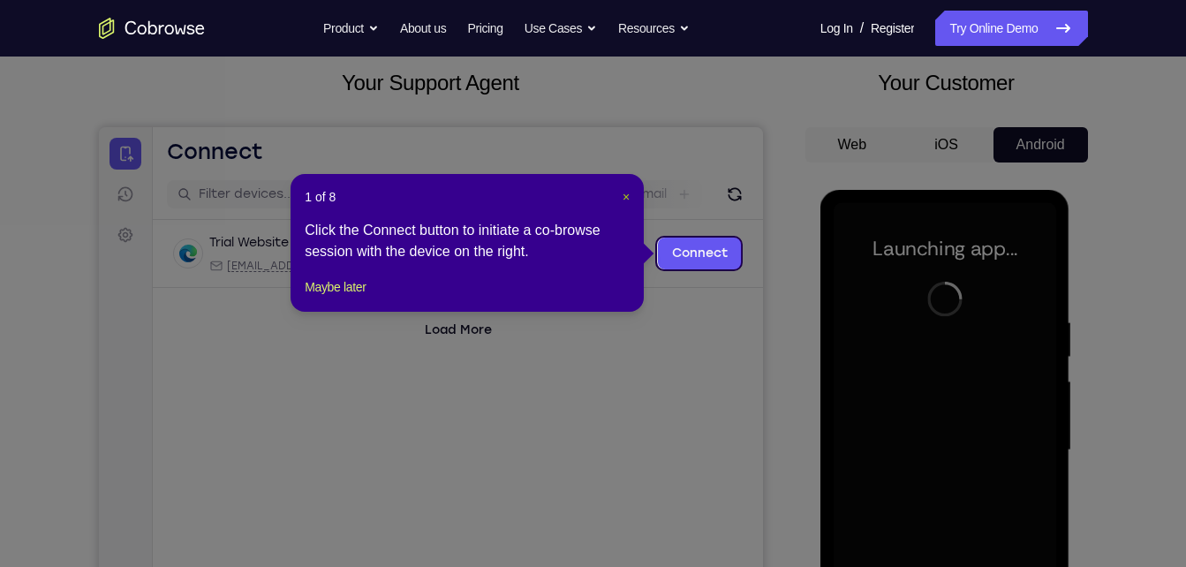
click at [626, 197] on span "×" at bounding box center [625, 197] width 7 height 14
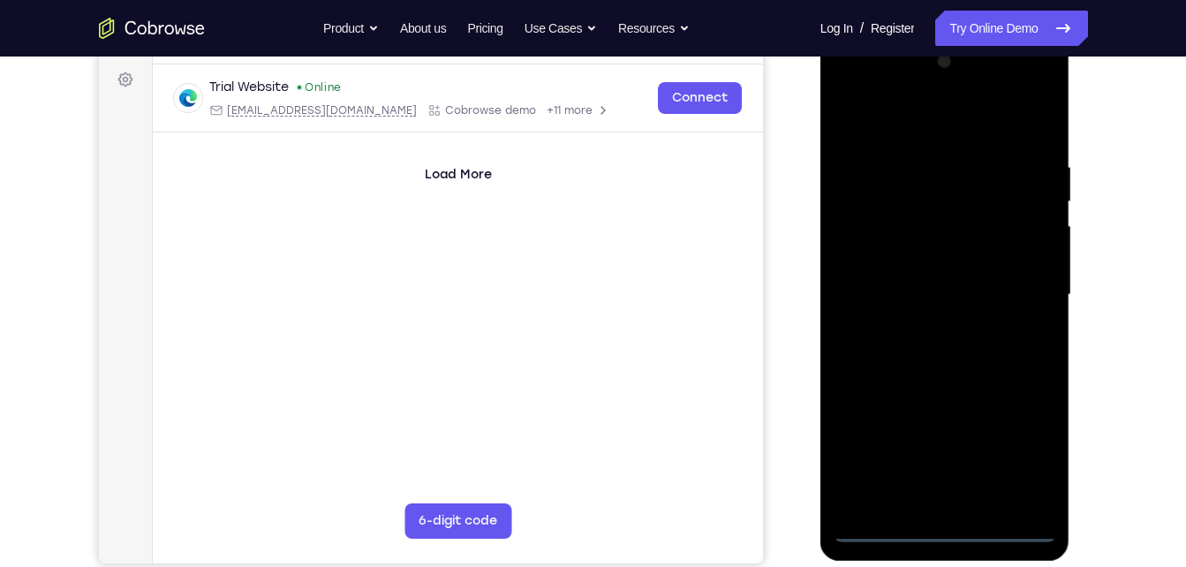
scroll to position [259, 0]
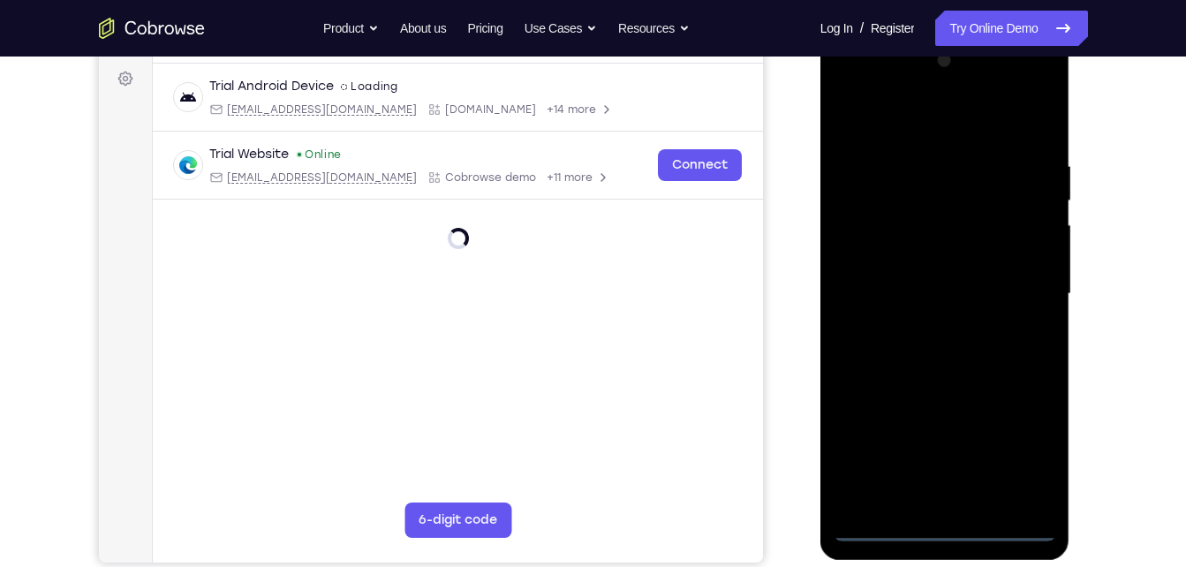
click at [939, 522] on div at bounding box center [945, 294] width 223 height 494
click at [942, 529] on div at bounding box center [945, 294] width 223 height 494
click at [1028, 450] on div at bounding box center [945, 294] width 223 height 494
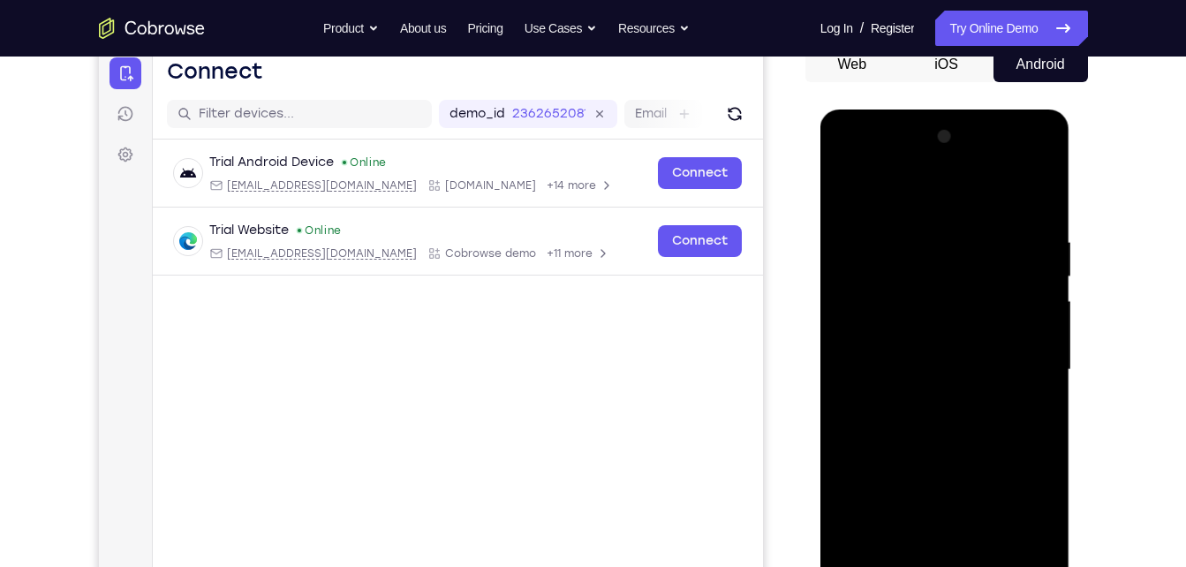
scroll to position [236, 0]
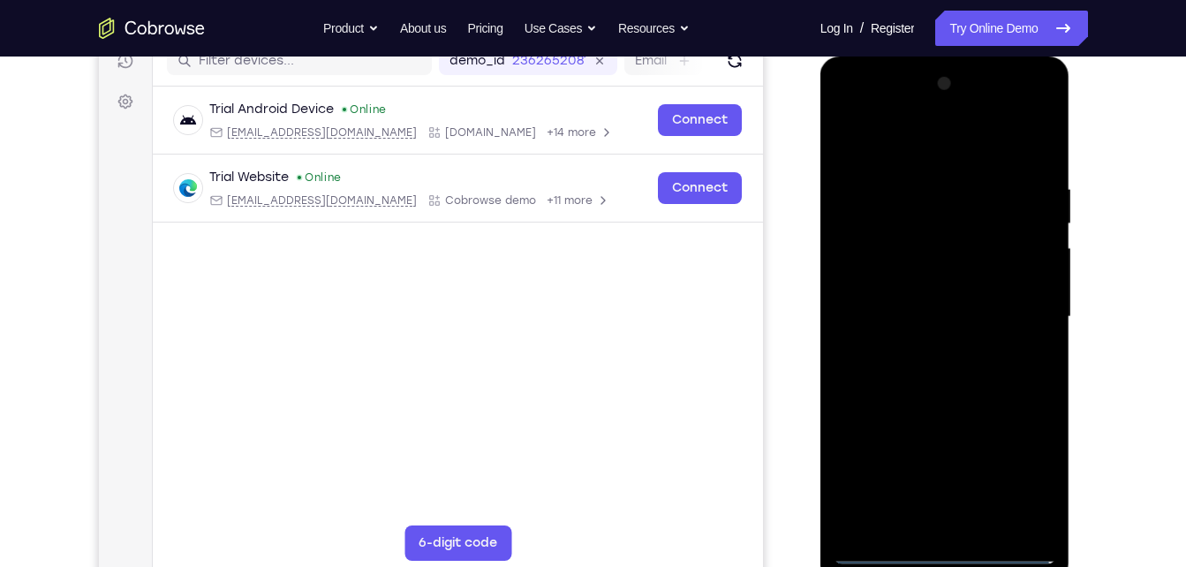
click at [1023, 471] on div at bounding box center [945, 317] width 223 height 494
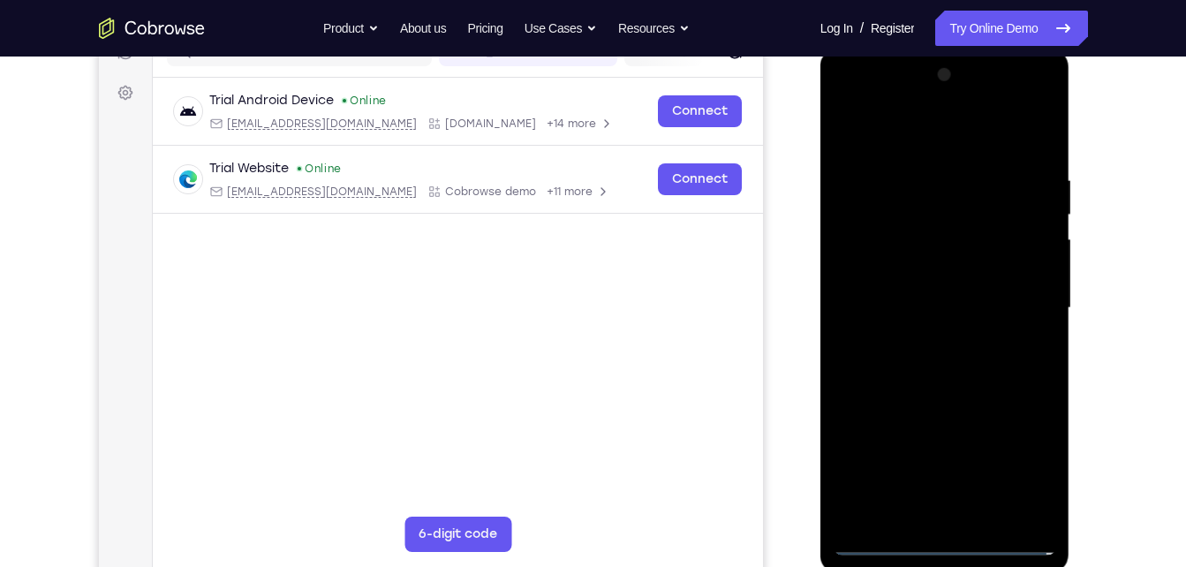
scroll to position [246, 0]
click at [1023, 471] on div at bounding box center [945, 306] width 223 height 494
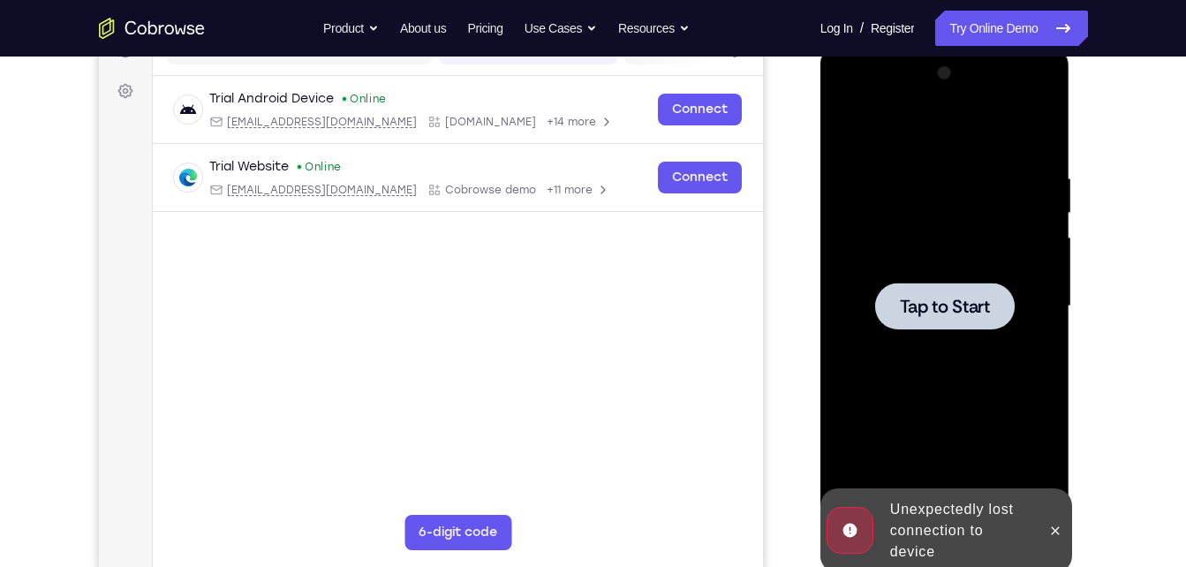
click at [953, 319] on div at bounding box center [945, 306] width 140 height 47
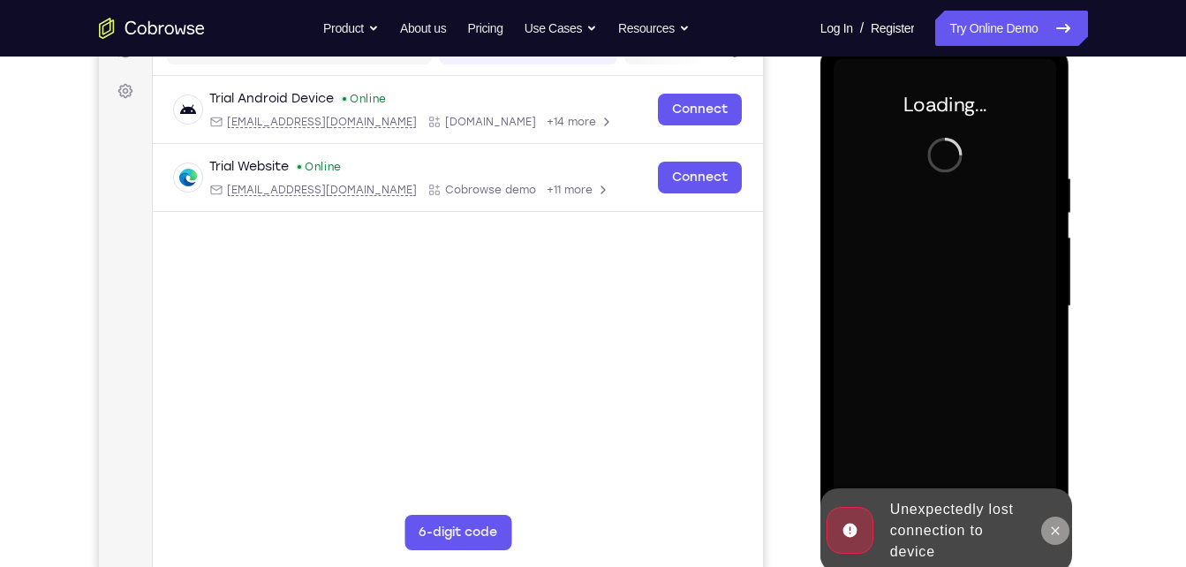
click at [1050, 538] on button at bounding box center [1055, 531] width 28 height 28
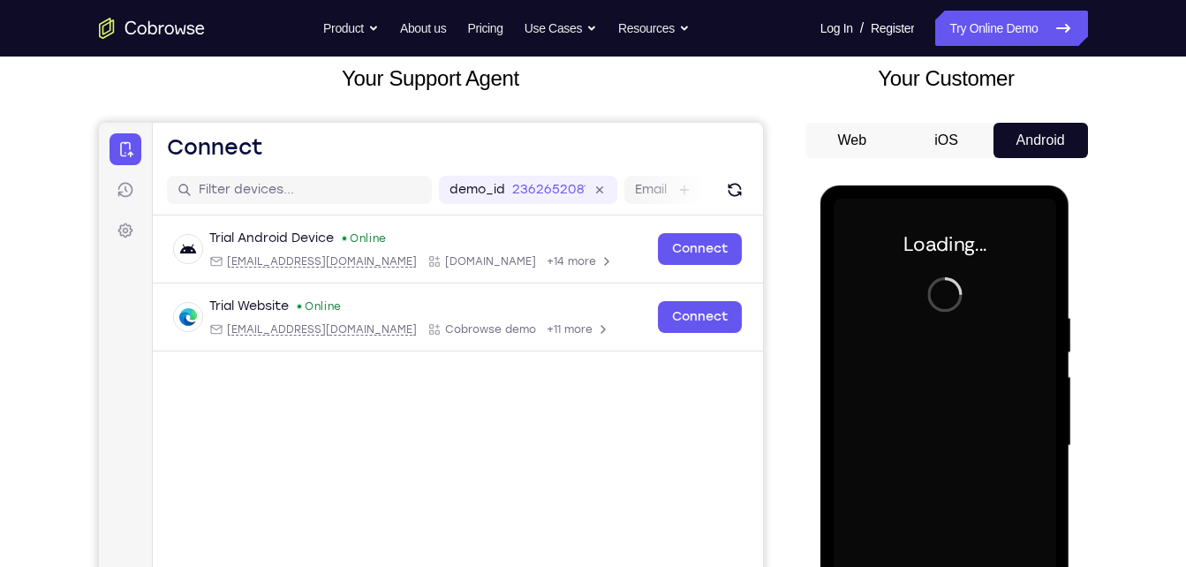
scroll to position [108, 0]
